Goal: Task Accomplishment & Management: Use online tool/utility

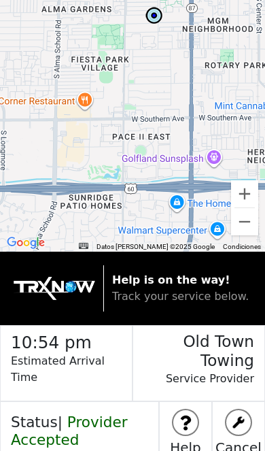
scroll to position [34, 0]
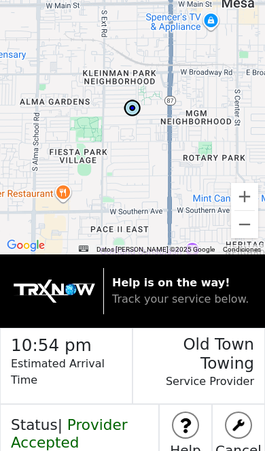
scroll to position [34, 0]
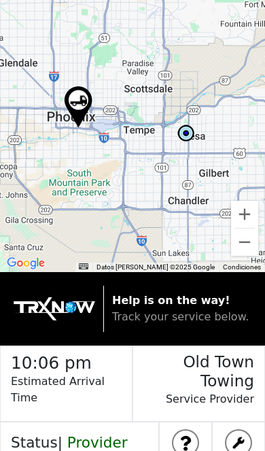
scroll to position [34, 0]
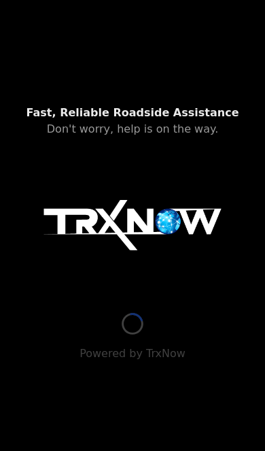
scroll to position [21, 0]
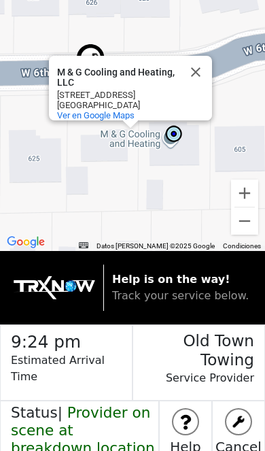
click at [205, 75] on button "Cerrar" at bounding box center [196, 72] width 33 height 33
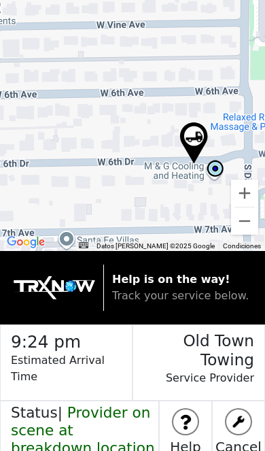
scroll to position [34, 0]
